Goal: Book appointment/travel/reservation

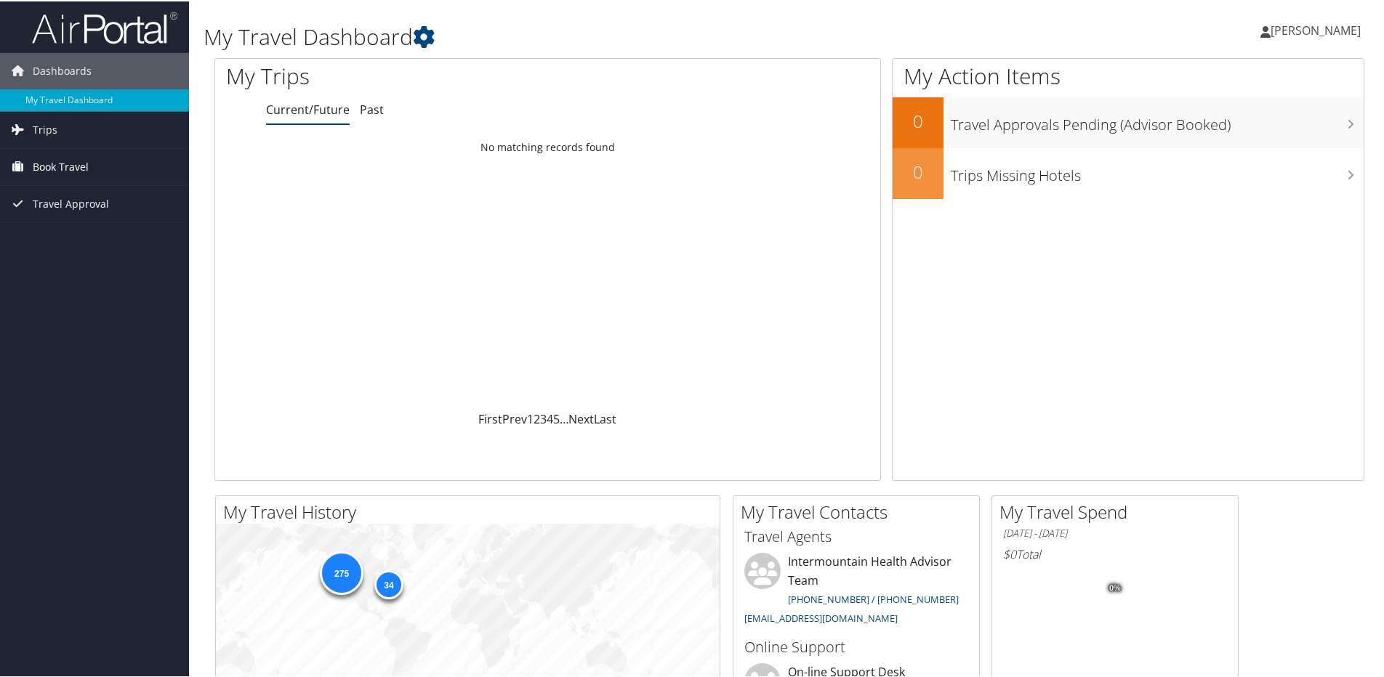
click at [58, 155] on span "Book Travel" at bounding box center [61, 166] width 56 height 36
click at [88, 238] on link "Book/Manage Online Trips" at bounding box center [94, 238] width 189 height 22
click at [84, 239] on link "Book/Manage Online Trips" at bounding box center [94, 238] width 189 height 22
click at [81, 244] on link "Book/Manage Online Trips" at bounding box center [94, 238] width 189 height 22
